Goal: Obtain resource: Obtain resource

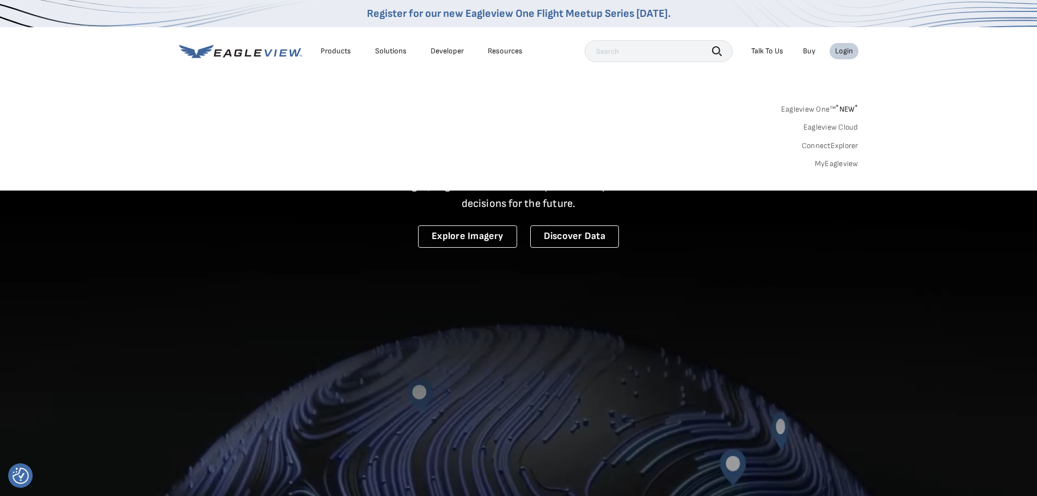
click at [841, 52] on div "Login" at bounding box center [844, 51] width 18 height 10
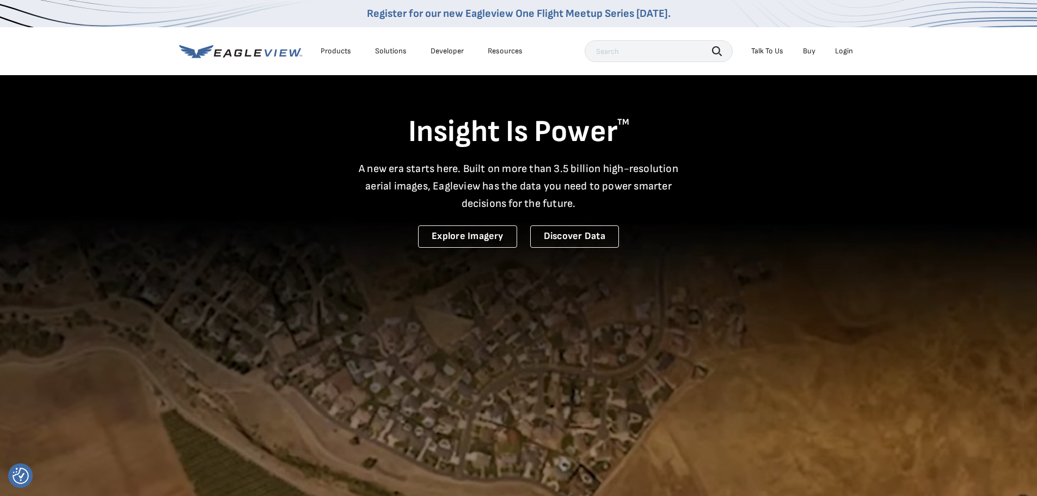
click at [841, 52] on div "Login" at bounding box center [844, 51] width 18 height 10
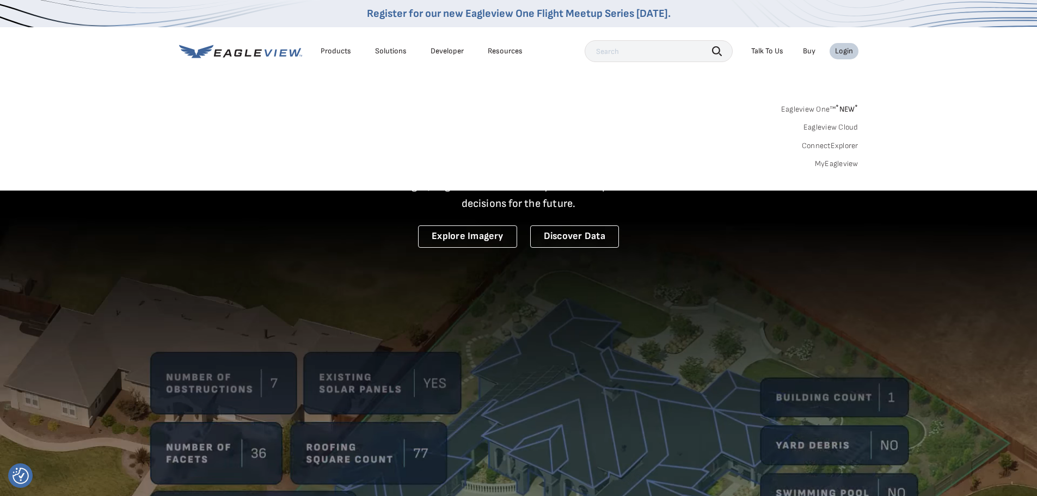
click at [832, 162] on link "MyEagleview" at bounding box center [837, 164] width 44 height 10
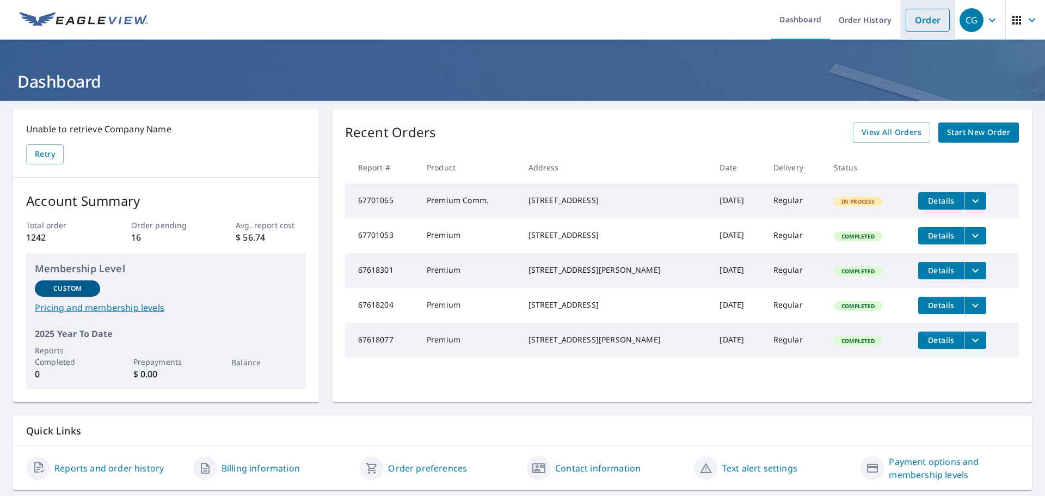
click at [923, 22] on link "Order" at bounding box center [928, 20] width 44 height 23
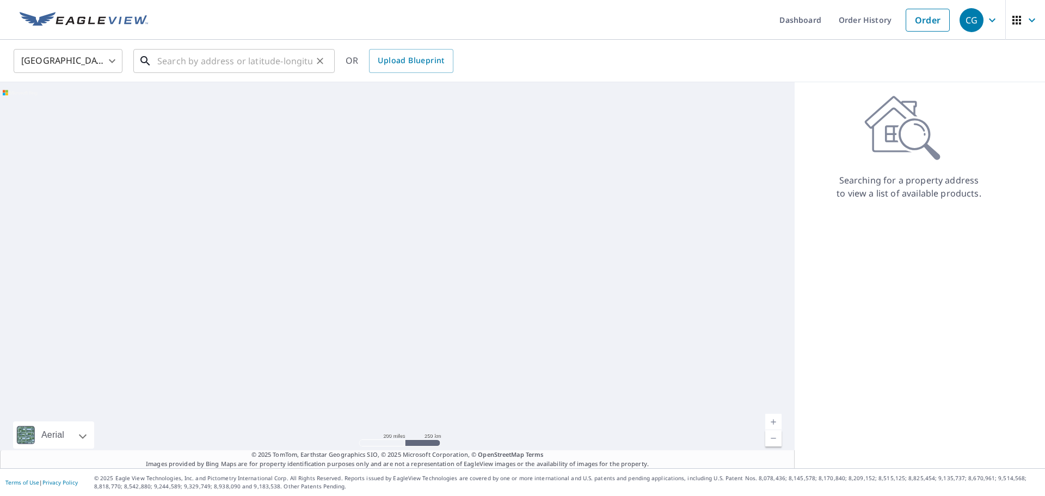
click at [250, 63] on input "text" at bounding box center [234, 61] width 155 height 30
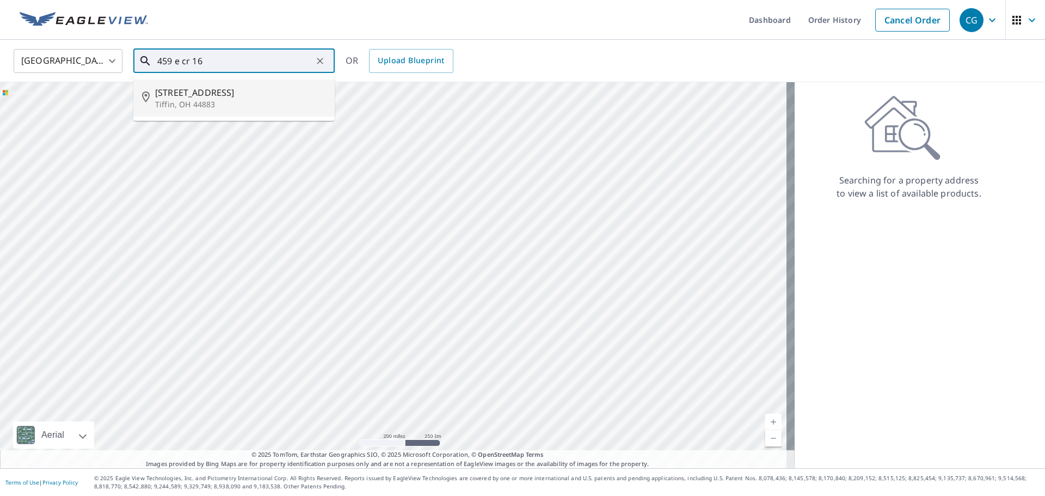
click at [227, 90] on span "459 E County Road 16" at bounding box center [240, 92] width 171 height 13
type input "459 E County Road 16 Tiffin, OH 44883"
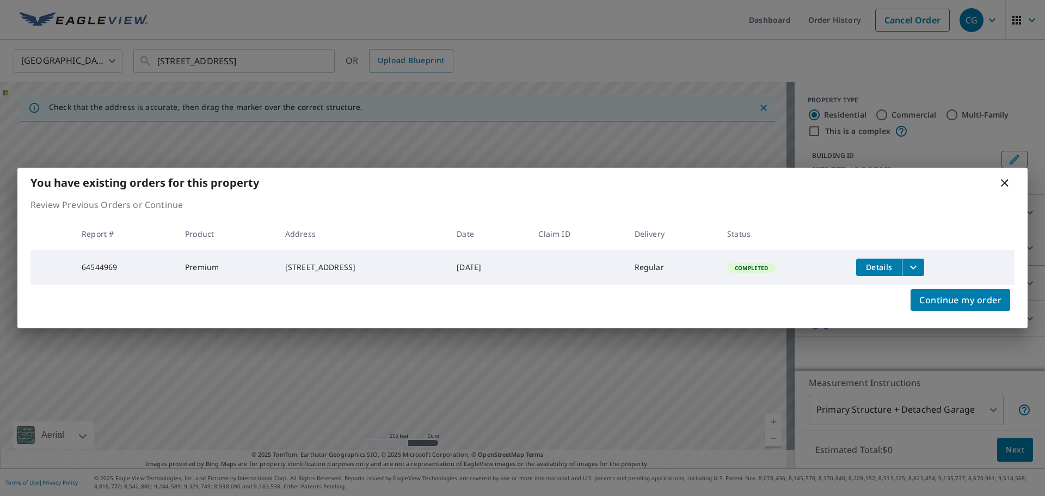
click at [920, 265] on icon "filesDropdownBtn-64544969" at bounding box center [913, 267] width 13 height 13
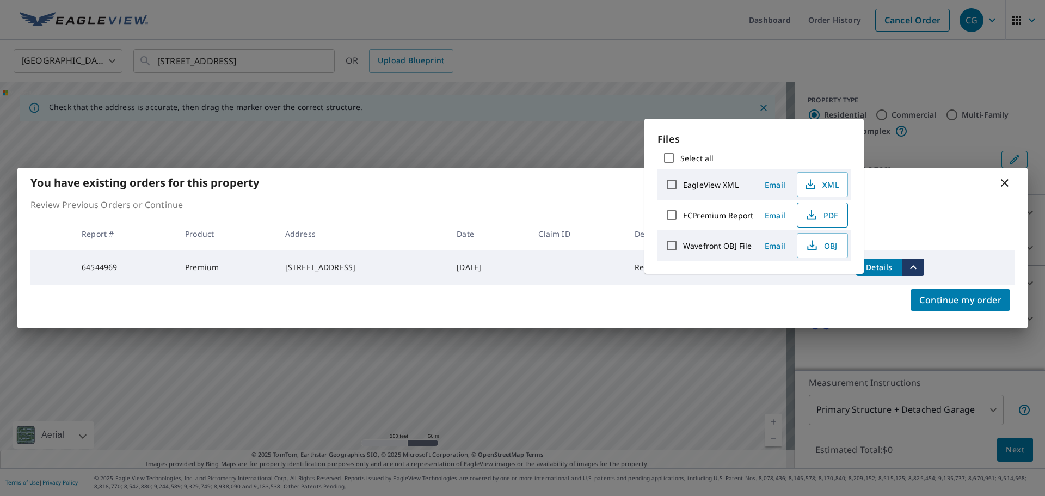
click at [833, 213] on span "PDF" at bounding box center [821, 214] width 35 height 13
click at [827, 212] on span "PDF" at bounding box center [821, 214] width 35 height 13
click at [1001, 181] on icon at bounding box center [1004, 182] width 13 height 13
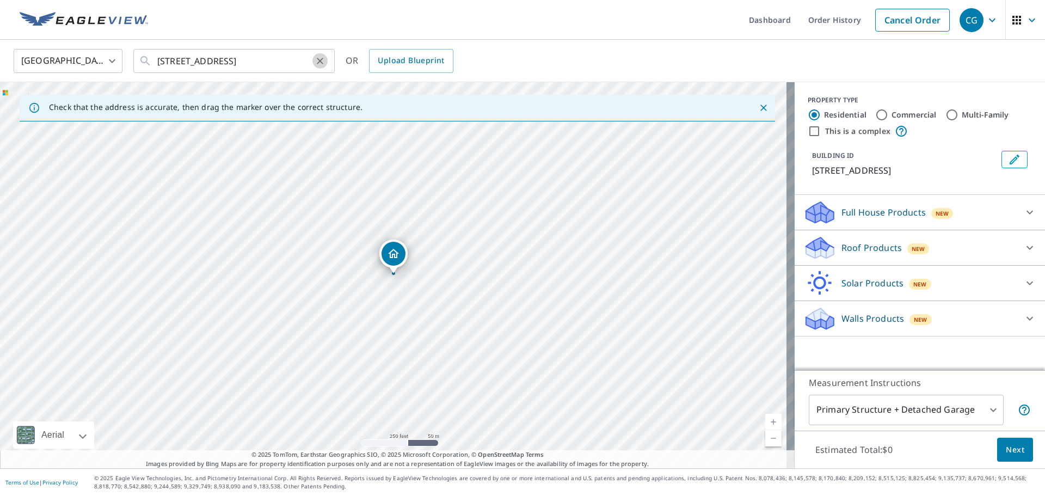
click at [322, 62] on icon "Clear" at bounding box center [320, 61] width 11 height 11
click at [257, 62] on input "text" at bounding box center [234, 61] width 155 height 30
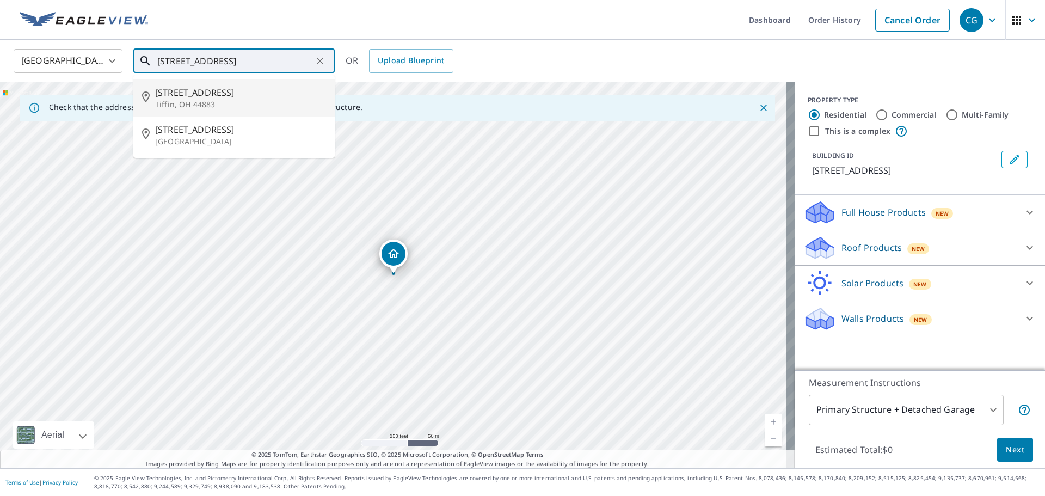
click at [242, 105] on p "Tiffin, OH 44883" at bounding box center [240, 104] width 171 height 11
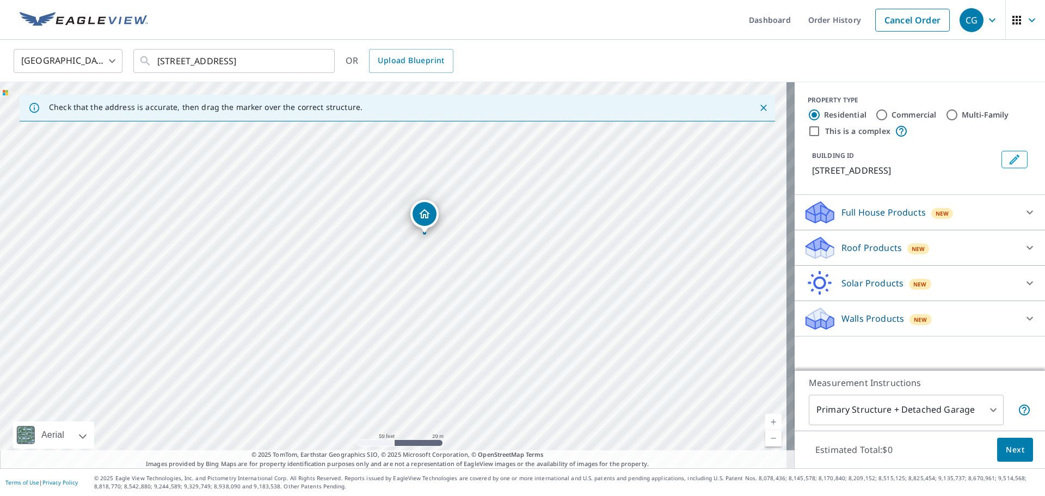
drag, startPoint x: 290, startPoint y: 232, endPoint x: 567, endPoint y: 225, distance: 277.2
click at [567, 225] on div "445 W Perry St Tiffin, OH 44883" at bounding box center [397, 275] width 795 height 386
drag, startPoint x: 609, startPoint y: 223, endPoint x: 417, endPoint y: 266, distance: 196.5
click at [401, 276] on div "445 W Perry St Tiffin, OH 44883" at bounding box center [397, 275] width 795 height 386
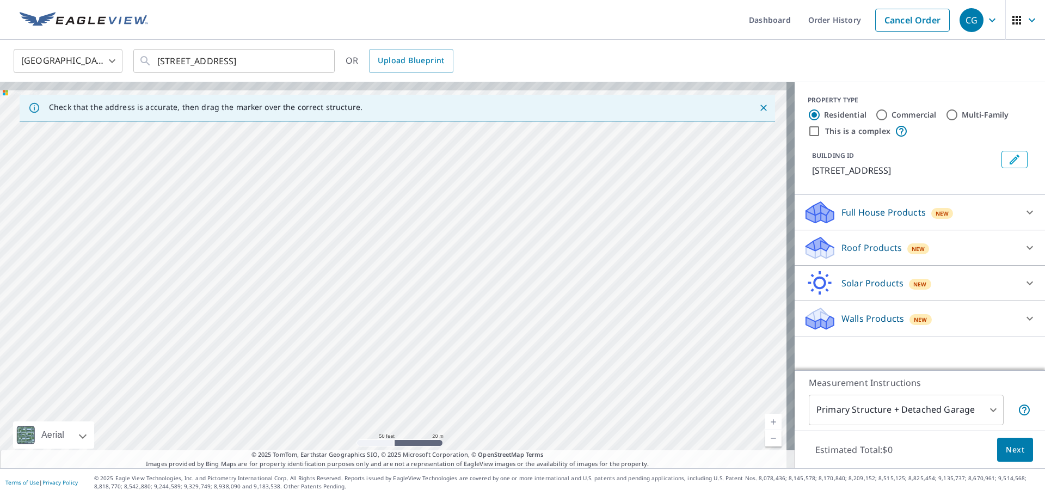
drag, startPoint x: 485, startPoint y: 217, endPoint x: 487, endPoint y: 281, distance: 64.3
click at [487, 281] on div "445 W Perry St Tiffin, OH 44883" at bounding box center [397, 275] width 795 height 386
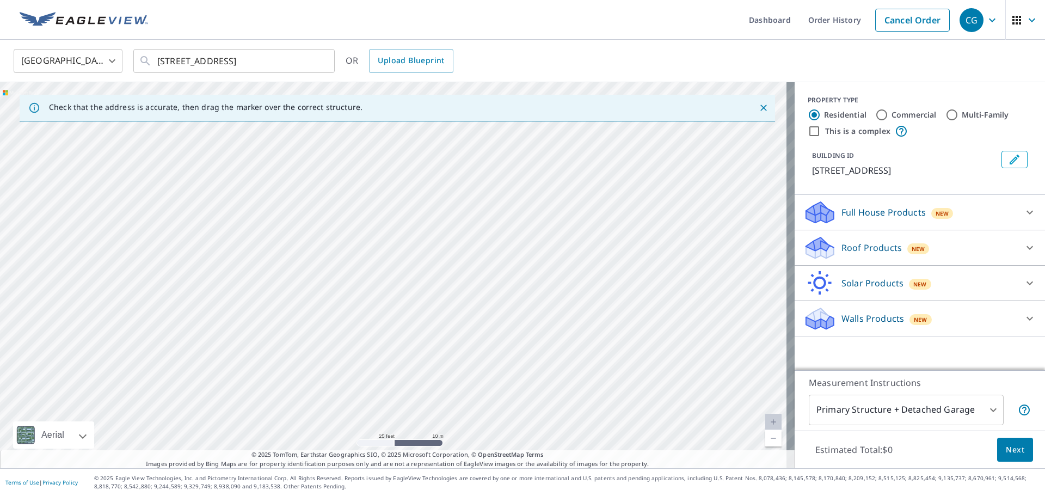
drag, startPoint x: 330, startPoint y: 275, endPoint x: 377, endPoint y: 282, distance: 47.8
click at [377, 282] on div "445 W Perry St Tiffin, OH 44883" at bounding box center [397, 275] width 795 height 386
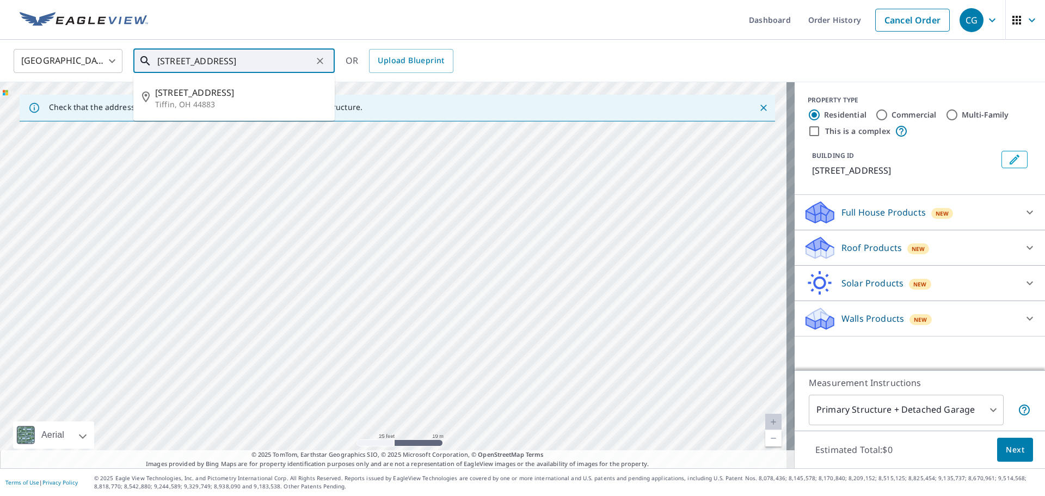
drag, startPoint x: 170, startPoint y: 62, endPoint x: 137, endPoint y: 64, distance: 33.3
click at [137, 64] on div "445 W Perry St Tiffin, OH 44883 ​" at bounding box center [233, 61] width 201 height 24
click at [203, 100] on p "Tiffin, OH 44883" at bounding box center [240, 104] width 171 height 11
type input "317 W Perry St Tiffin, OH 44883"
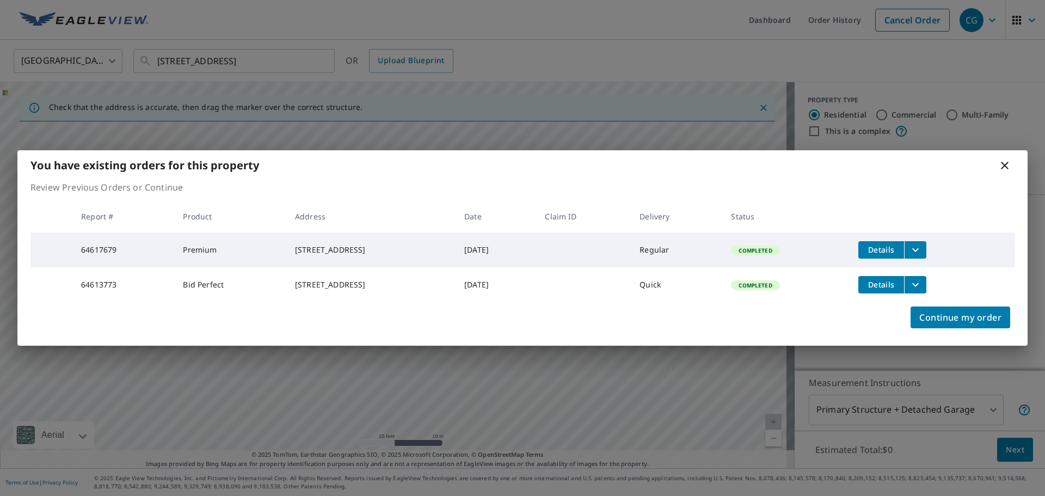
click at [921, 243] on icon "filesDropdownBtn-64617679" at bounding box center [915, 249] width 13 height 13
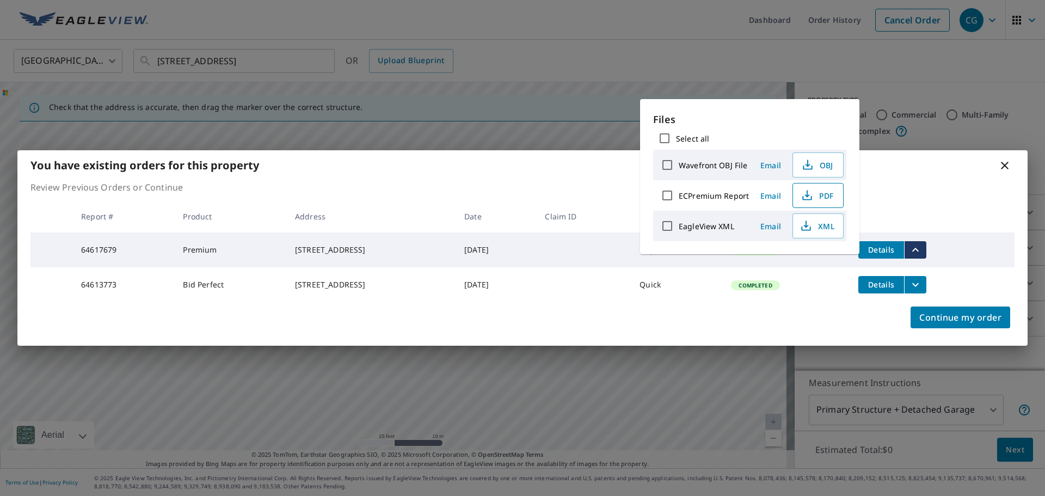
click at [821, 194] on span "PDF" at bounding box center [817, 195] width 35 height 13
